Goal: Task Accomplishment & Management: Complete application form

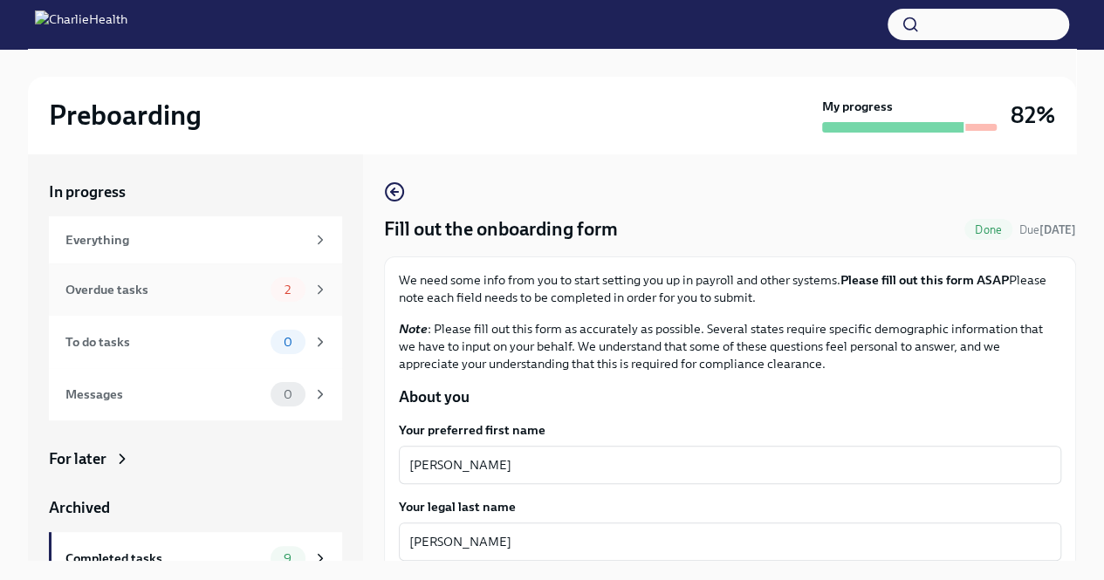
click at [288, 285] on div "2" at bounding box center [288, 290] width 35 height 24
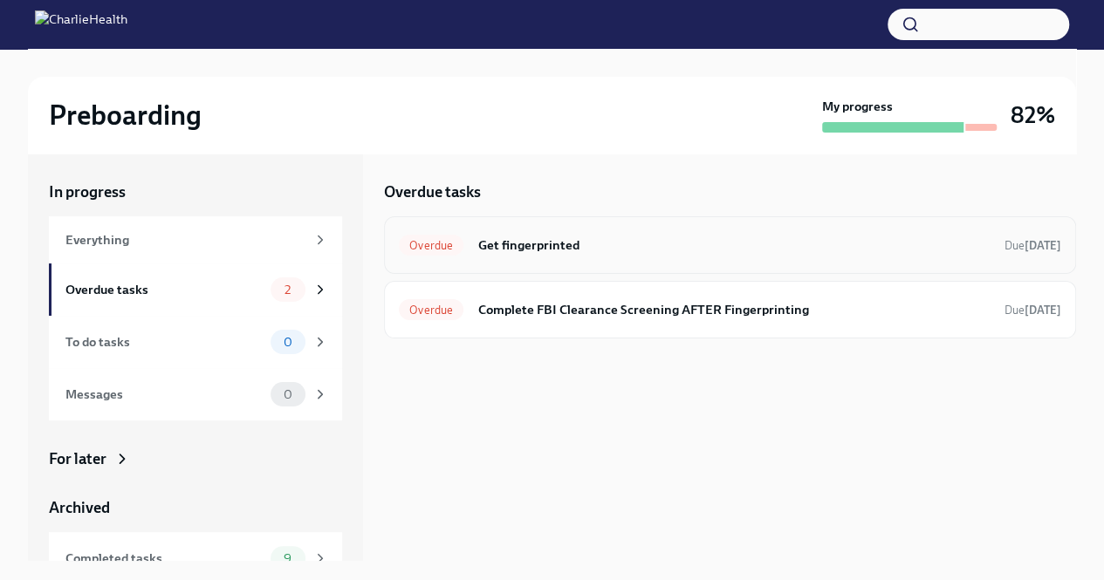
click at [827, 243] on h6 "Get fingerprinted" at bounding box center [733, 245] width 513 height 19
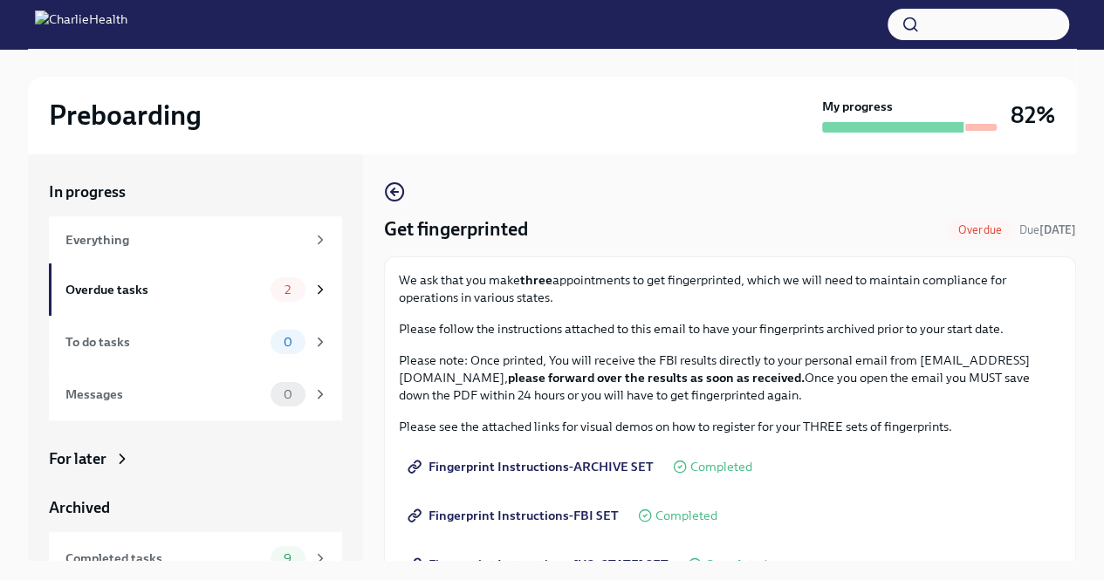
scroll to position [365, 0]
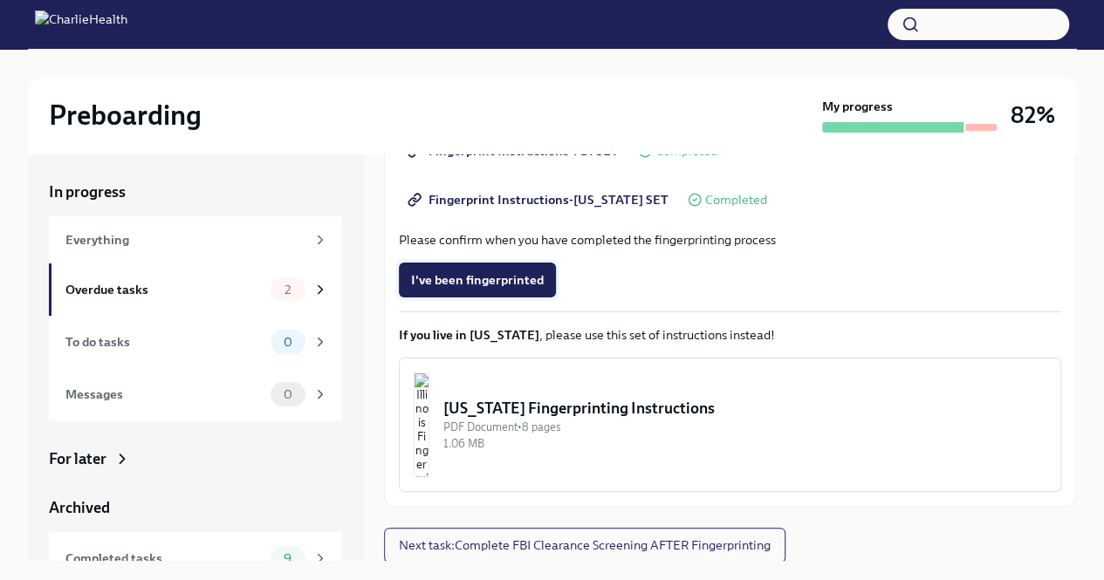
click at [419, 270] on button "I've been fingerprinted" at bounding box center [477, 280] width 157 height 35
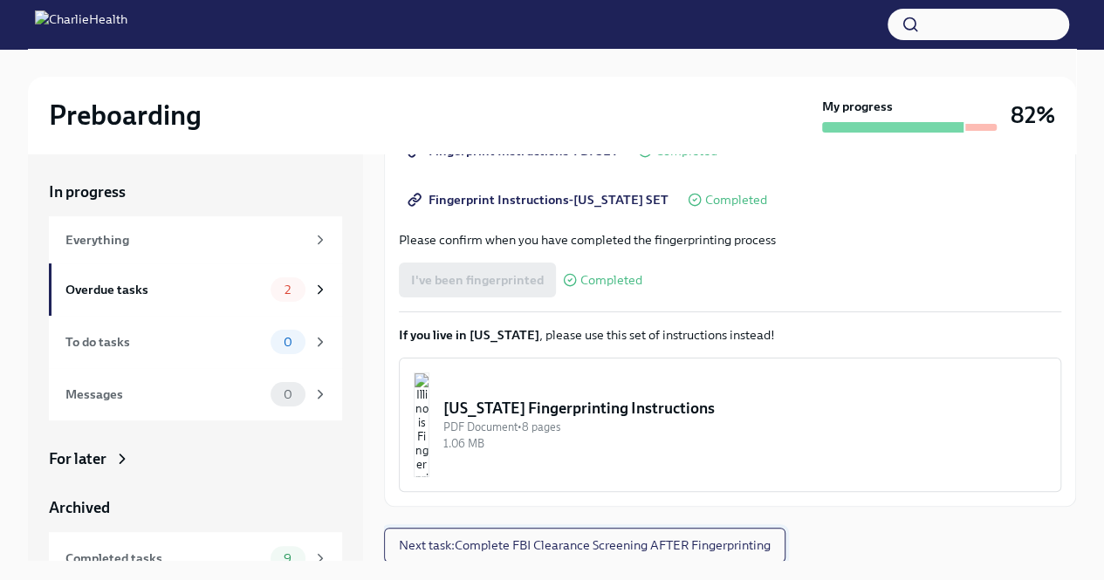
click at [592, 546] on span "Next task : Complete FBI Clearance Screening AFTER Fingerprinting" at bounding box center [585, 545] width 372 height 17
